Goal: Task Accomplishment & Management: Manage account settings

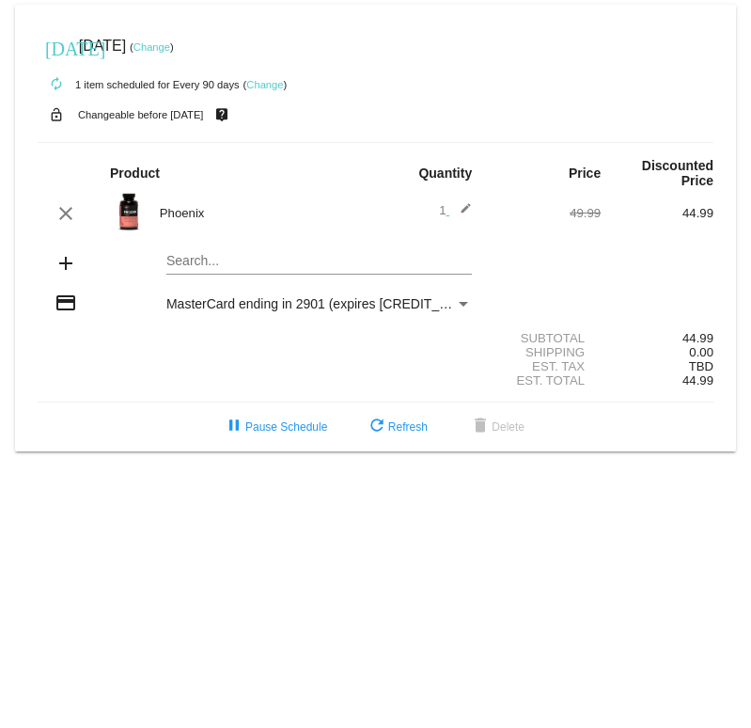
click at [170, 47] on link "Change" at bounding box center [152, 46] width 37 height 11
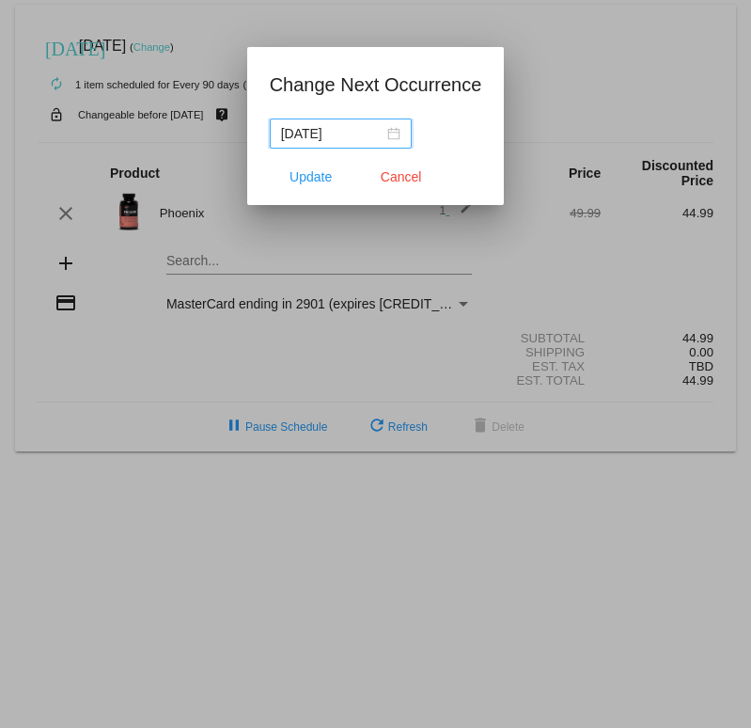
click at [394, 140] on div "2025-09-30" at bounding box center [340, 133] width 119 height 21
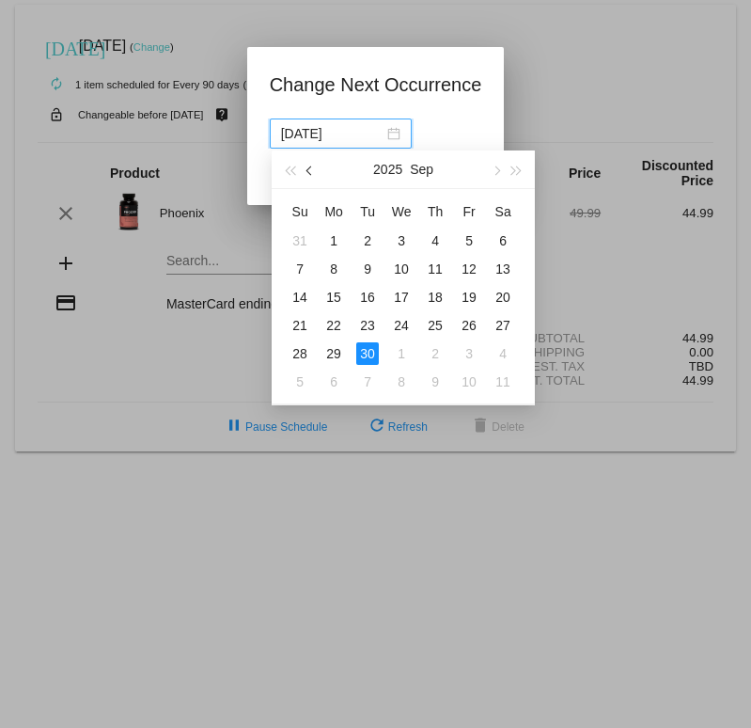
click at [306, 175] on button "button" at bounding box center [311, 169] width 21 height 38
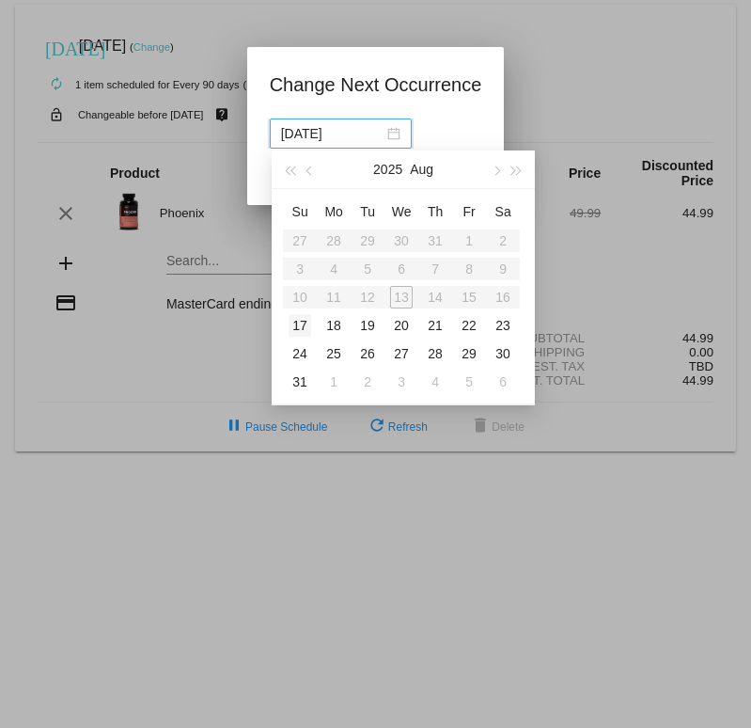
click at [306, 325] on div "17" at bounding box center [300, 325] width 23 height 23
type input "2025-08-17"
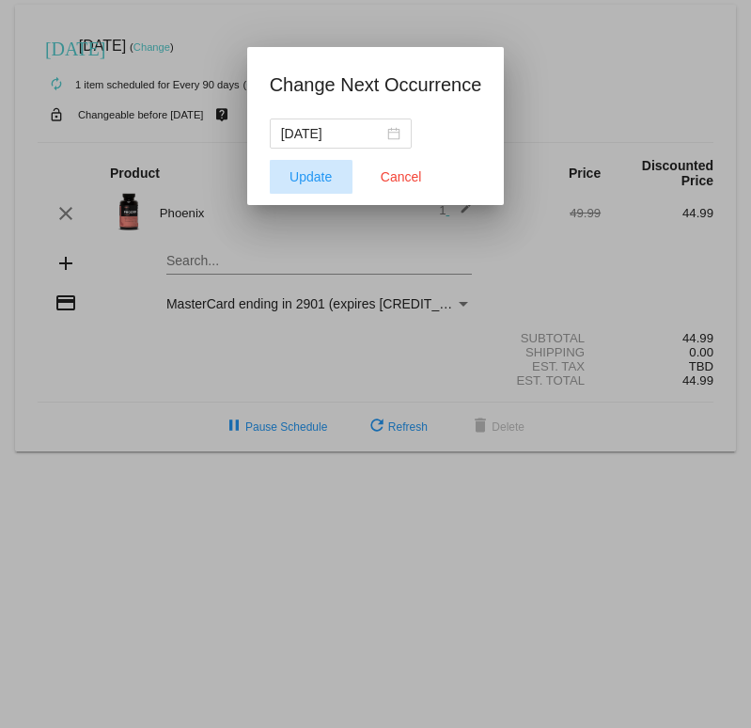
click at [307, 181] on span "Update" at bounding box center [311, 176] width 42 height 15
